Goal: Task Accomplishment & Management: Manage account settings

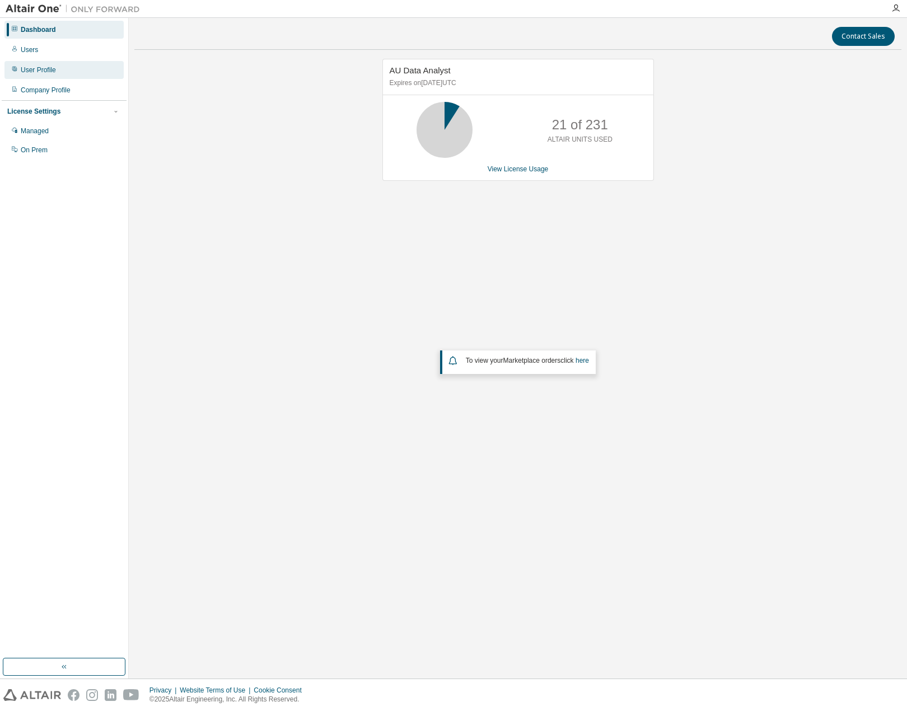
click at [49, 70] on div "User Profile" at bounding box center [38, 69] width 35 height 9
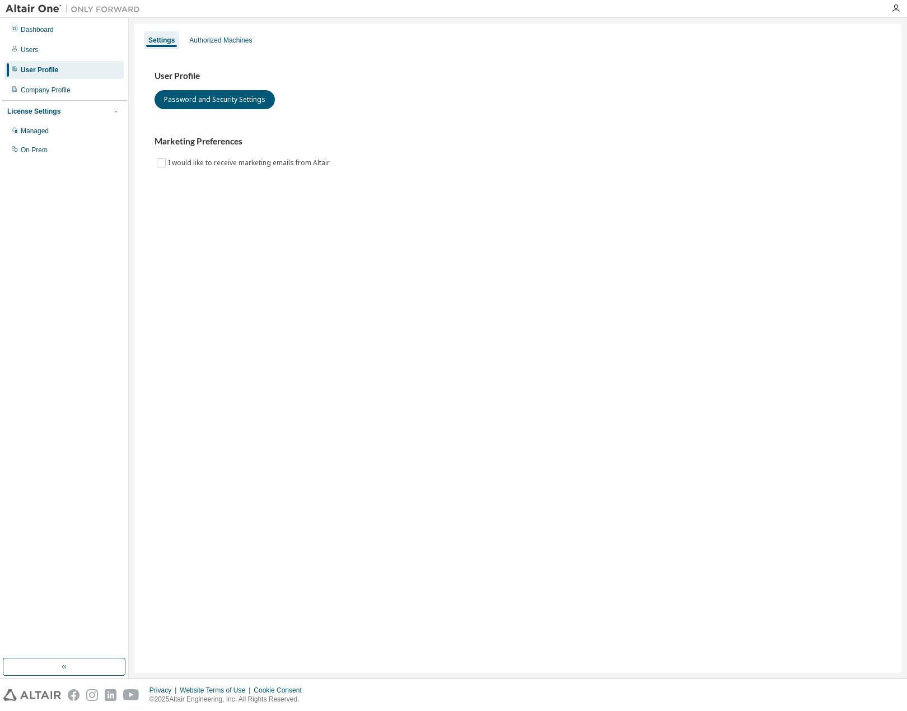
click at [233, 51] on div "User Profile Password and Security Settings Marketing Preferences I would like …" at bounding box center [517, 126] width 753 height 153
click at [233, 45] on div "Authorized Machines" at bounding box center [221, 40] width 72 height 18
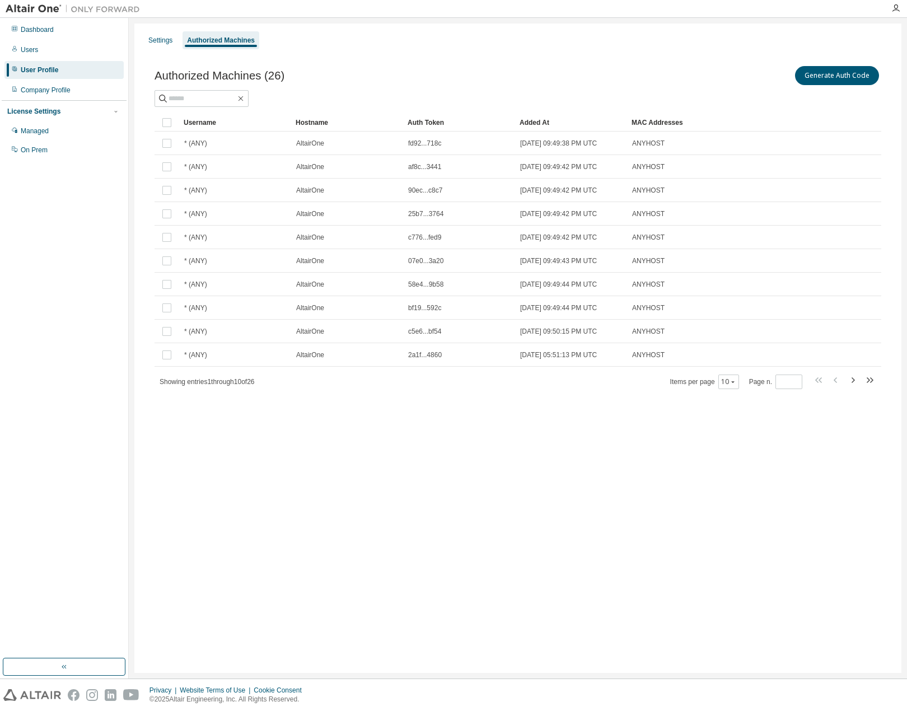
click at [223, 120] on div "Username" at bounding box center [235, 123] width 103 height 18
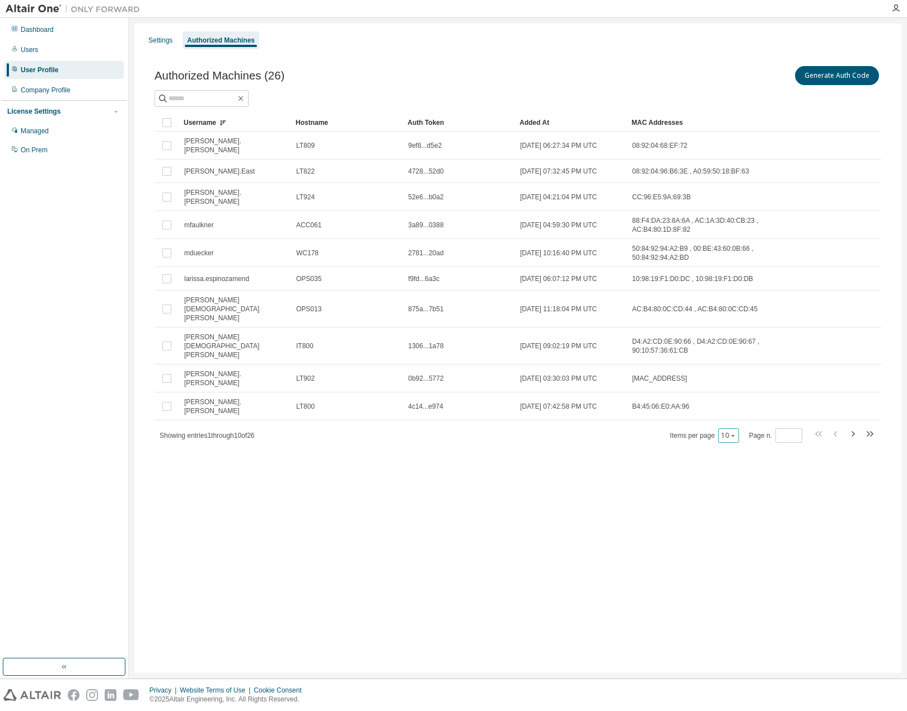
click at [727, 428] on div "10" at bounding box center [728, 435] width 21 height 15
click at [732, 431] on button "10" at bounding box center [728, 435] width 15 height 9
click at [733, 465] on div "100" at bounding box center [763, 463] width 90 height 13
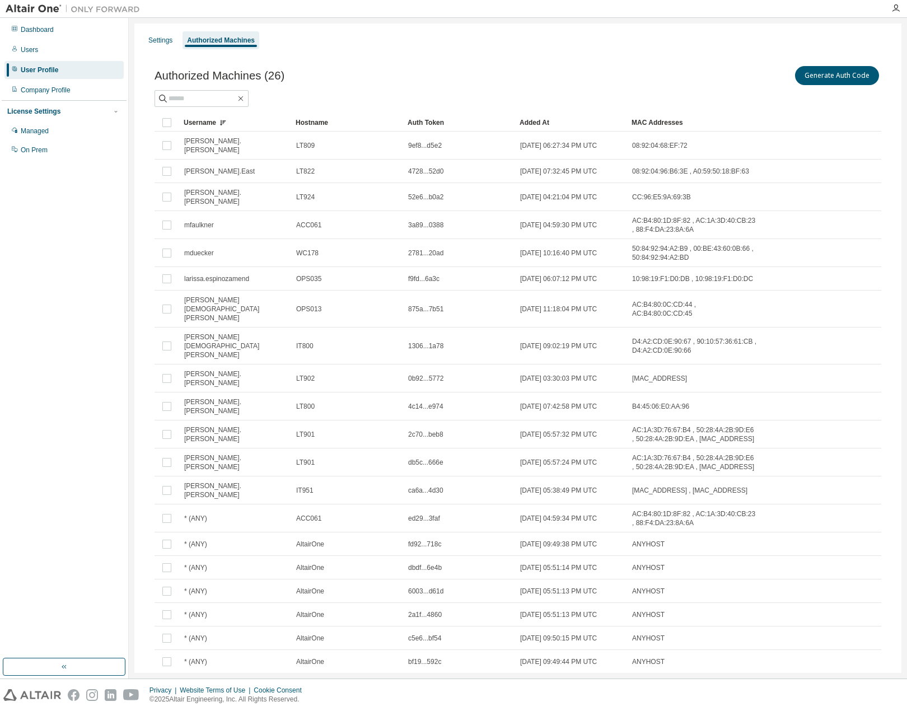
click at [230, 121] on div "Username" at bounding box center [235, 123] width 103 height 18
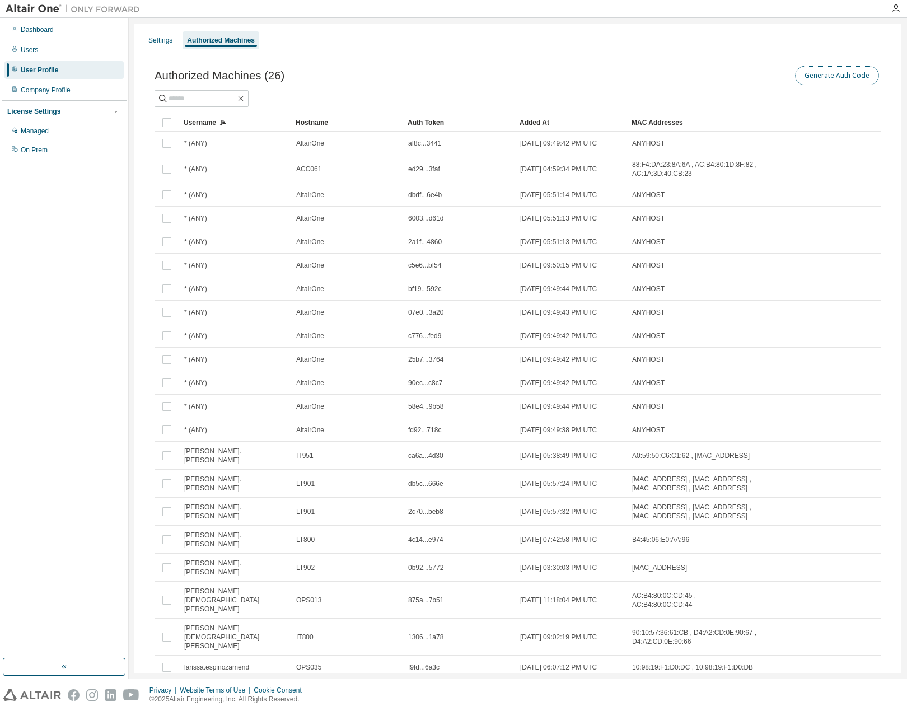
click at [834, 80] on button "Generate Auth Code" at bounding box center [837, 75] width 84 height 19
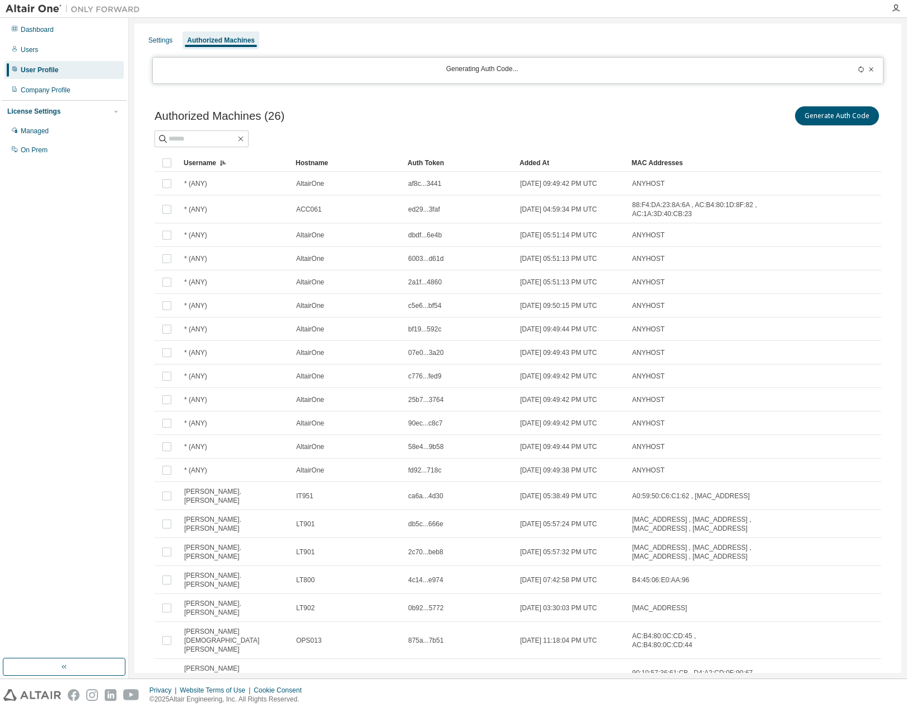
click at [858, 69] on icon at bounding box center [861, 69] width 7 height 7
